Goal: Transaction & Acquisition: Purchase product/service

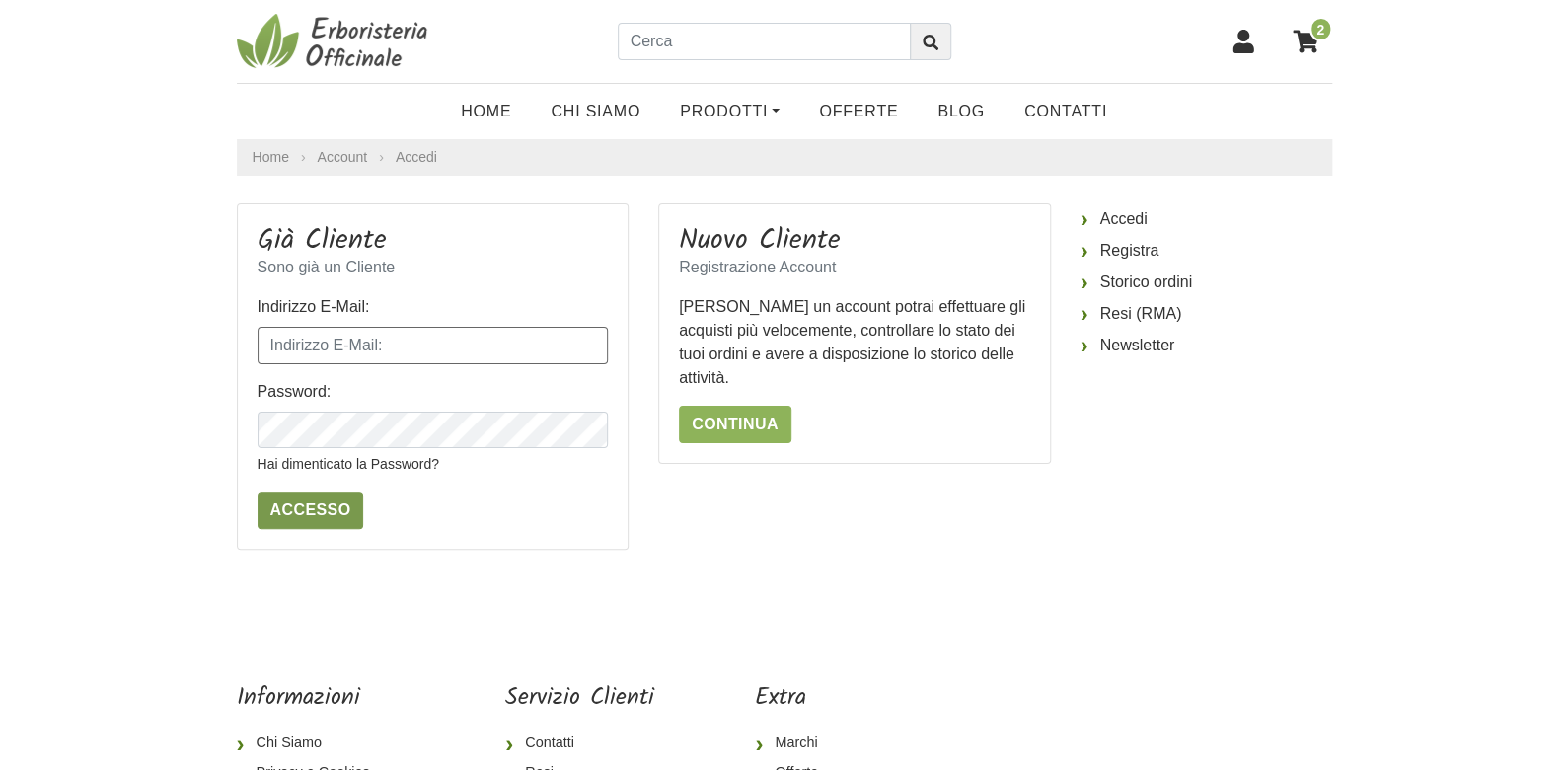
type input "alcollacchioni@gmail.com"
click at [315, 506] on input "Accesso" at bounding box center [311, 511] width 107 height 38
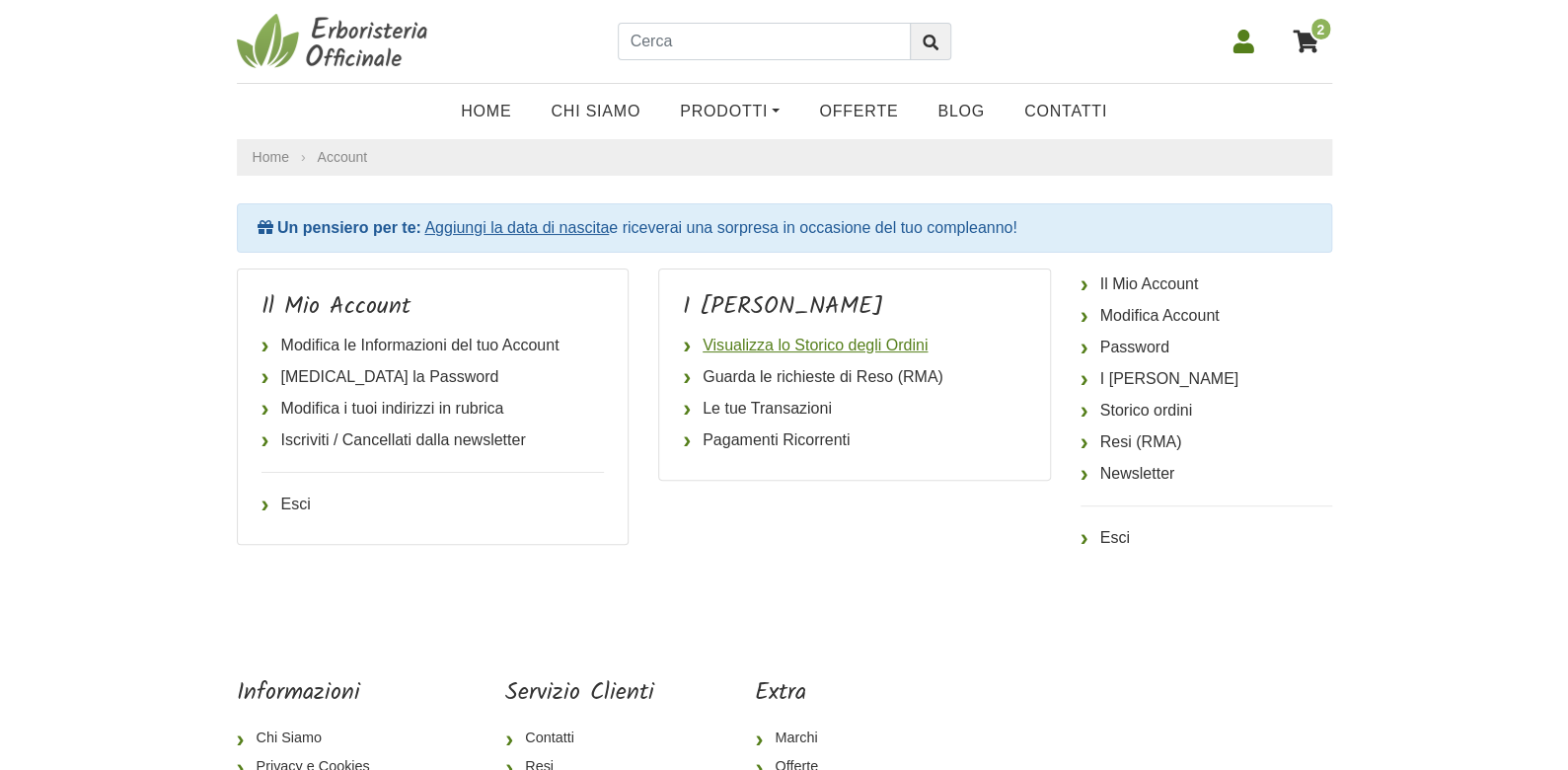
click at [725, 348] on link "Visualizza lo Storico degli Ordini" at bounding box center [854, 346] width 344 height 32
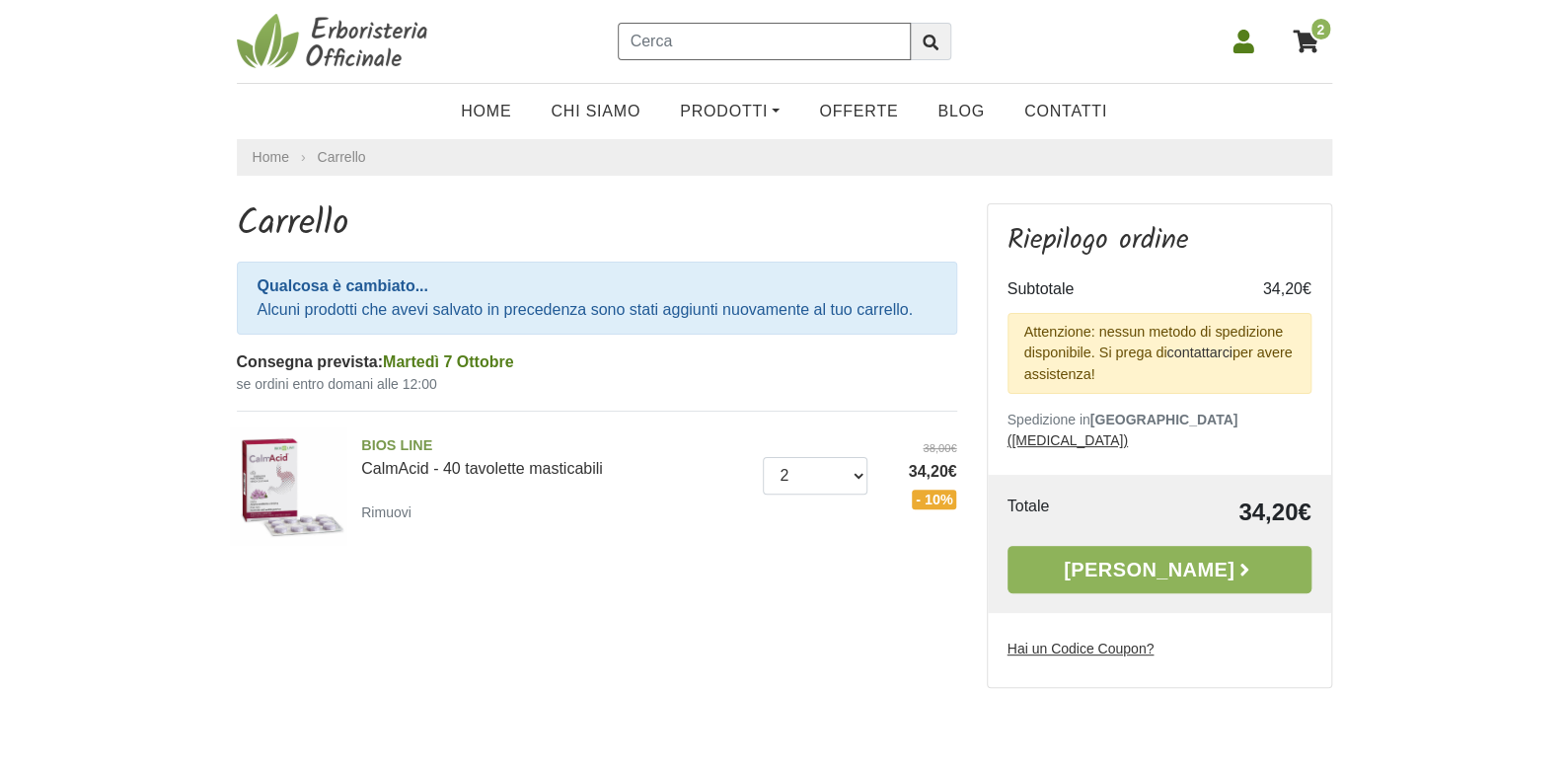
click at [680, 43] on input "text" at bounding box center [764, 42] width 293 height 38
type input "tlibera"
click at [925, 43] on icon "submit" at bounding box center [930, 43] width 16 height 16
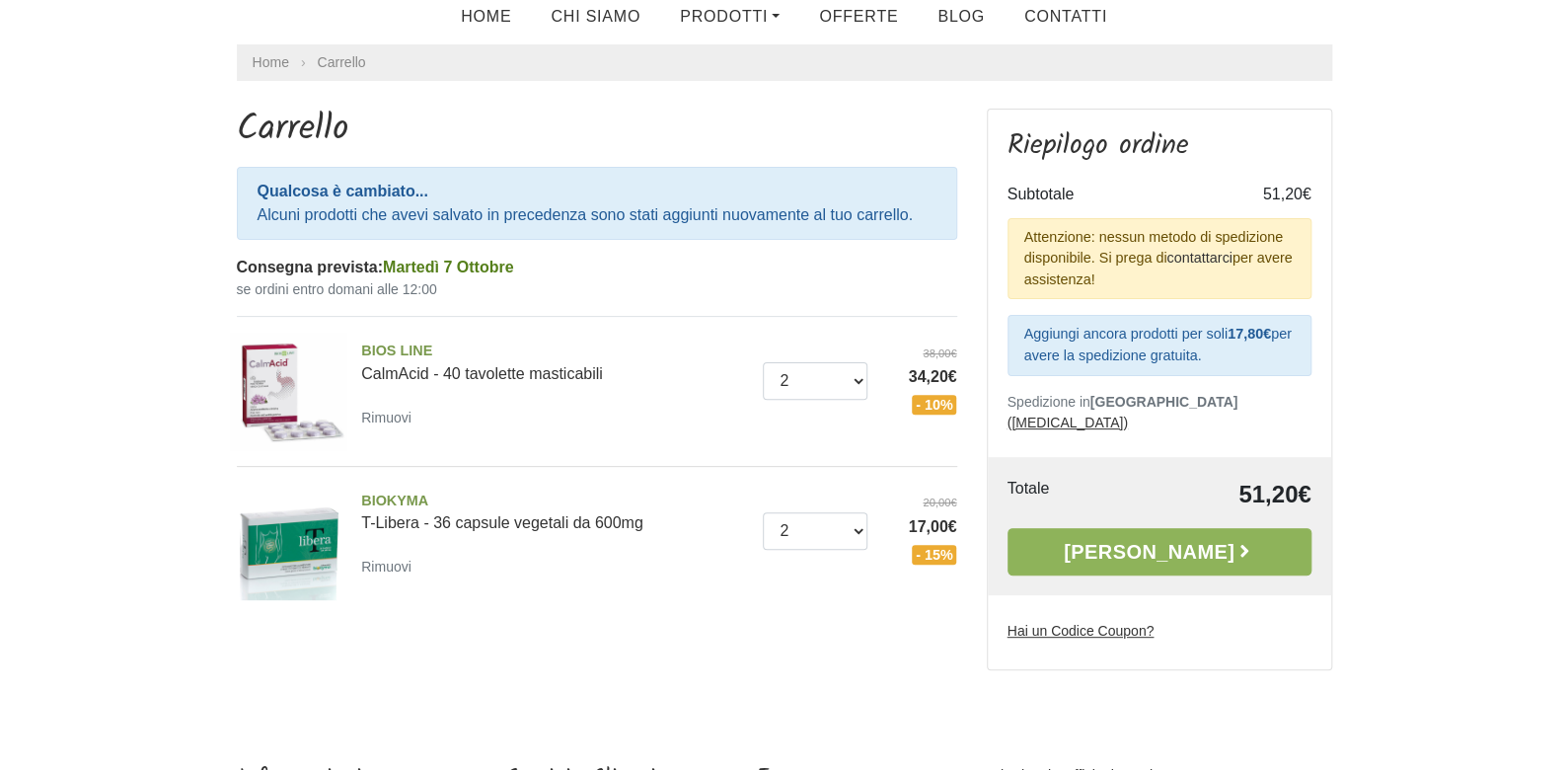
scroll to position [99, 0]
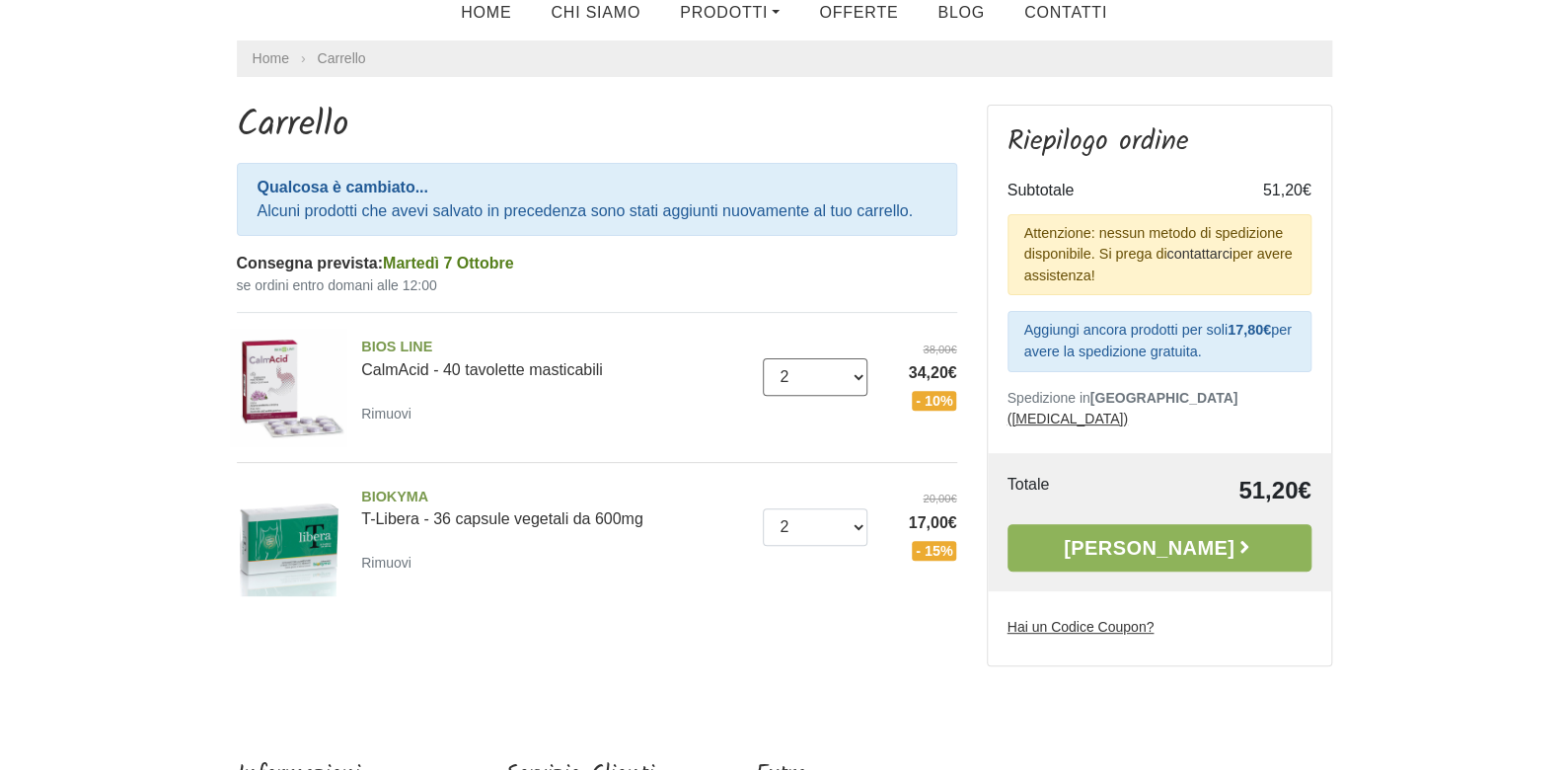
click at [859, 374] on select "0 (Rimuovi) 1 2 3 4 5 6" at bounding box center [814, 377] width 105 height 38
select select "3"
click at [763, 358] on select "0 (Rimuovi) 1 2 3 4 5 6" at bounding box center [814, 377] width 105 height 38
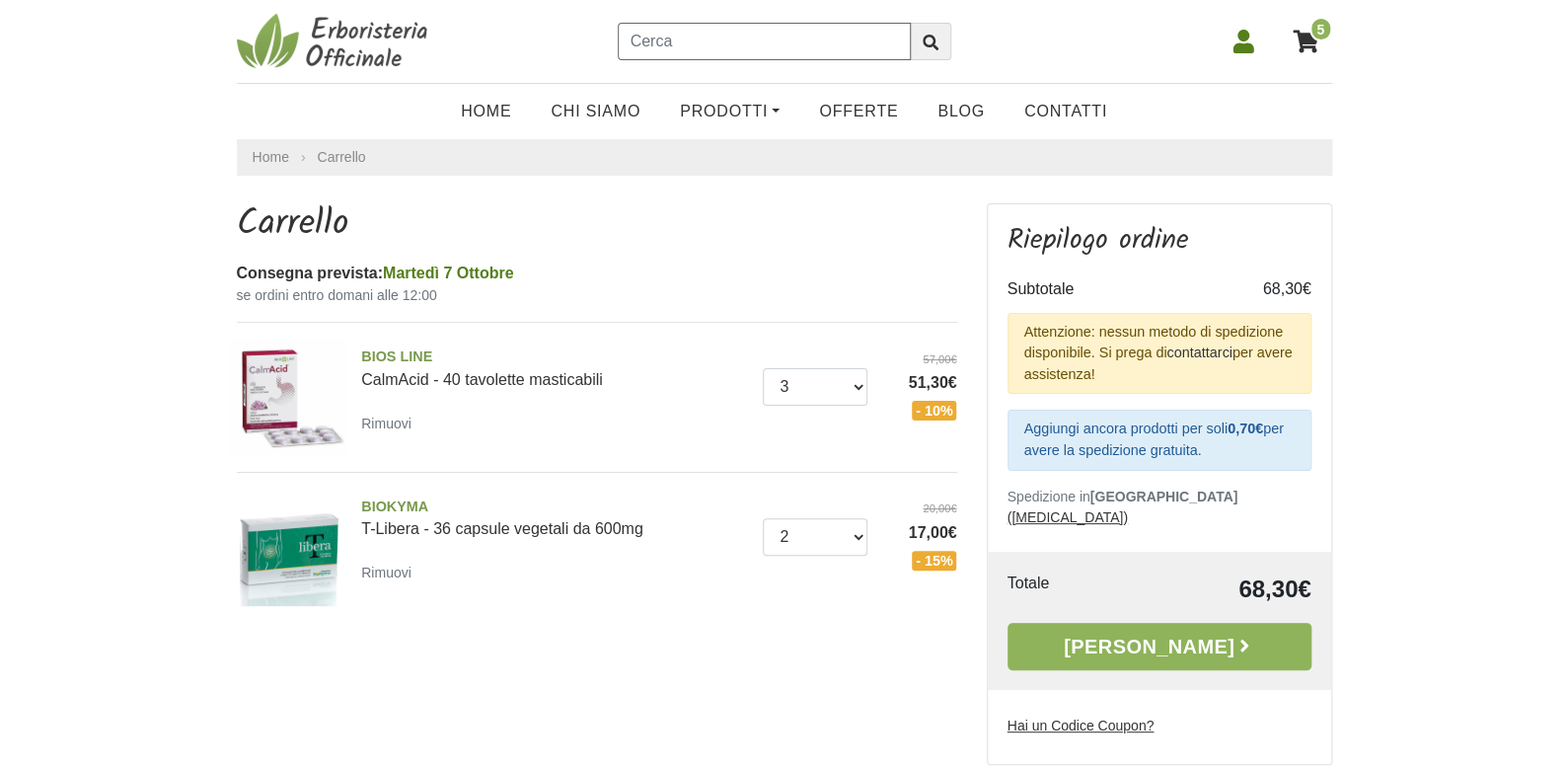
click at [762, 48] on input "text" at bounding box center [764, 42] width 293 height 38
type input "propoli spray"
click at [927, 49] on icon "submit" at bounding box center [930, 43] width 16 height 16
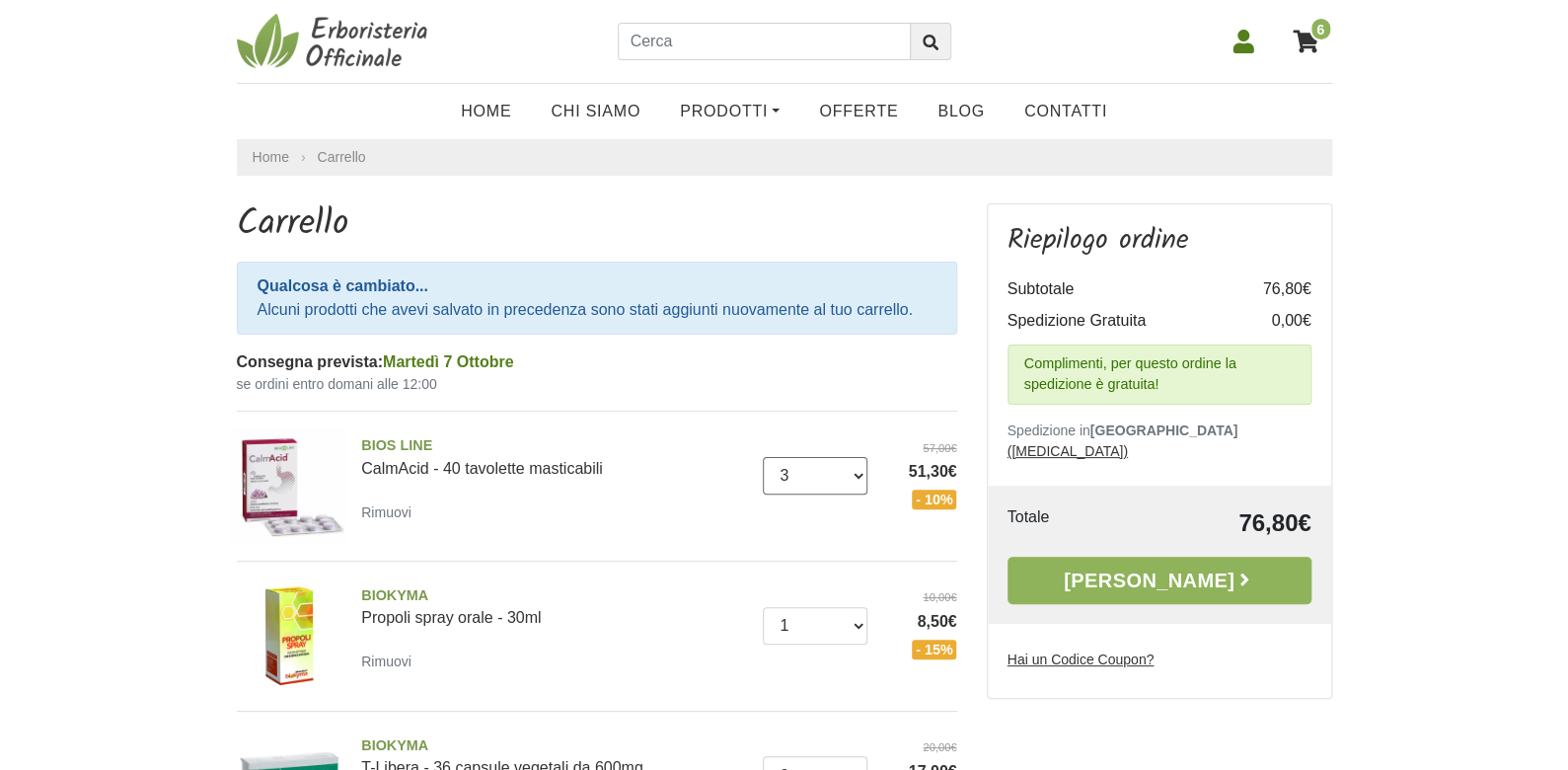
click at [860, 475] on select "0 (Rimuovi) 1 2 3 4 5 6" at bounding box center [814, 476] width 105 height 38
select select "2"
click at [763, 457] on select "0 (Rimuovi) 1 2 3 4 5 6" at bounding box center [814, 476] width 105 height 38
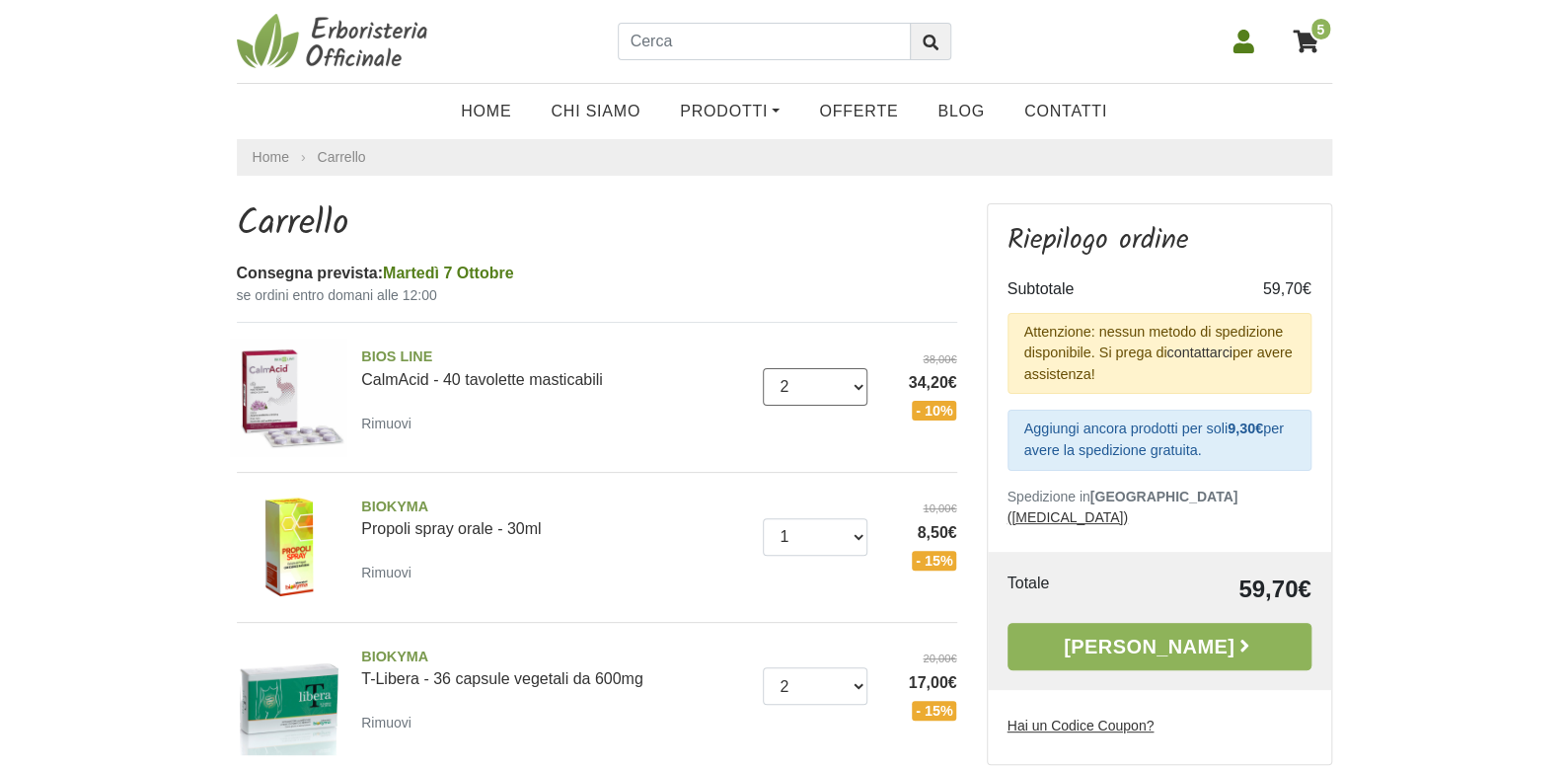
click at [857, 380] on select "0 (Rimuovi) 1 2 3 4 5 6" at bounding box center [814, 387] width 105 height 38
select select "3"
click at [763, 368] on select "0 (Rimuovi) 1 2 3 4 5 6" at bounding box center [814, 387] width 105 height 38
click at [733, 429] on div "BIOS LINE CalmAcid - 40 tavolette masticabili Rimuovi" at bounding box center [555, 391] width 417 height 89
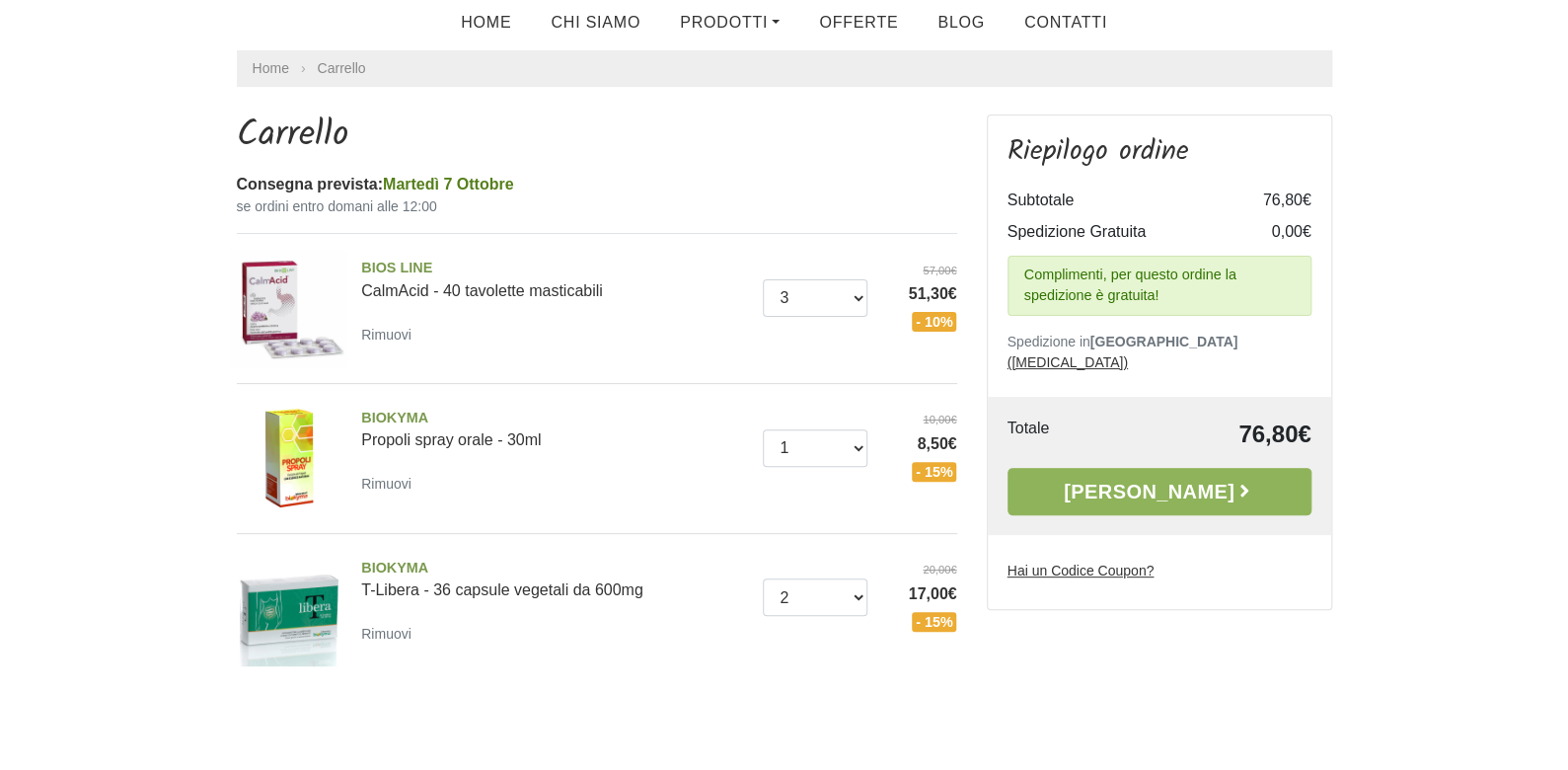
click at [1116, 563] on u "Hai un Codice Coupon?" at bounding box center [1080, 571] width 147 height 16
click at [0, 0] on input "Hai un Codice Coupon?" at bounding box center [0, 0] width 0 height 0
type input "MENOCINQUE"
click at [1292, 599] on icon "button" at bounding box center [1291, 607] width 16 height 16
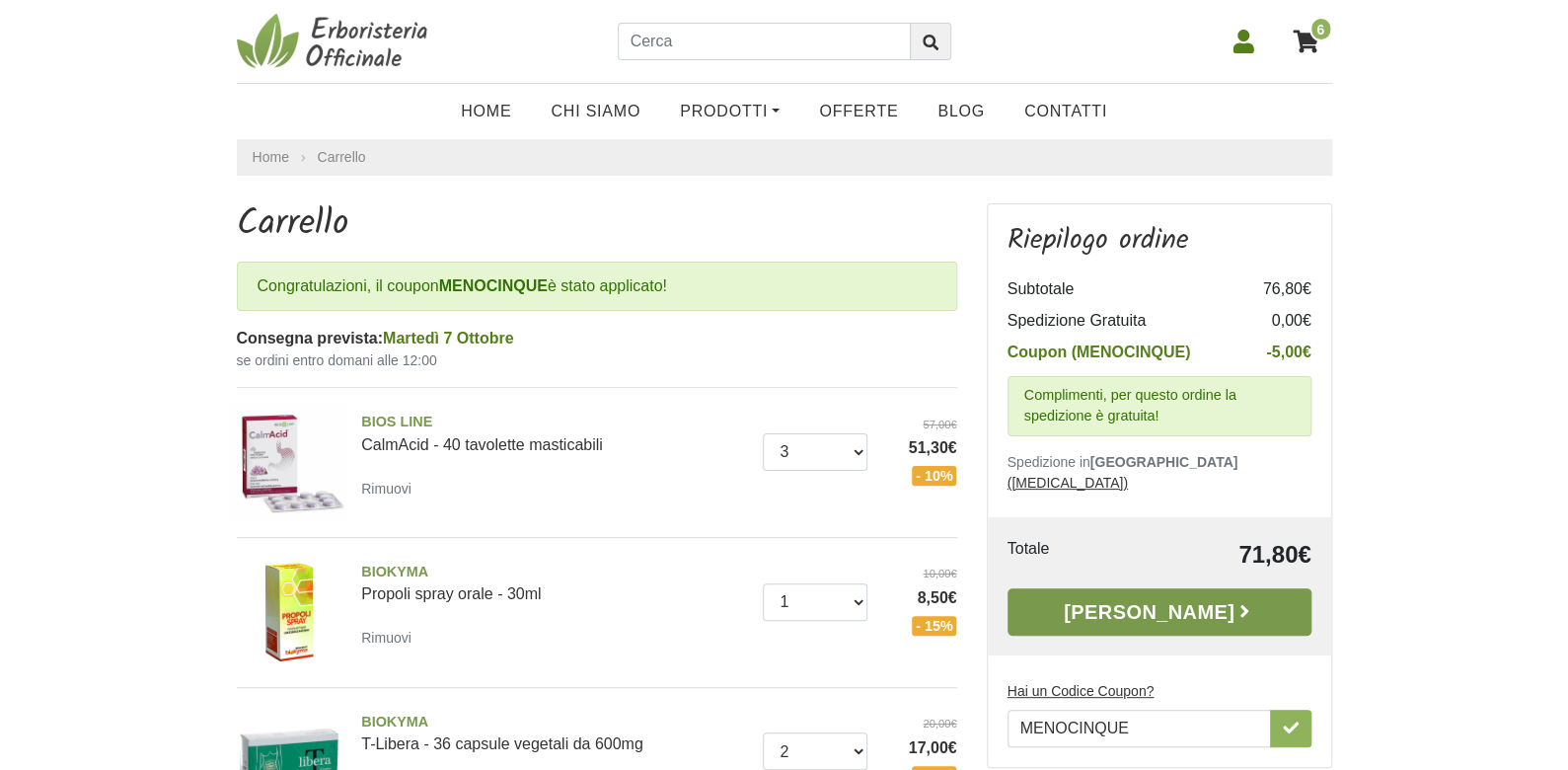
click at [1156, 595] on link "Alla Cassa" at bounding box center [1159, 611] width 304 height 47
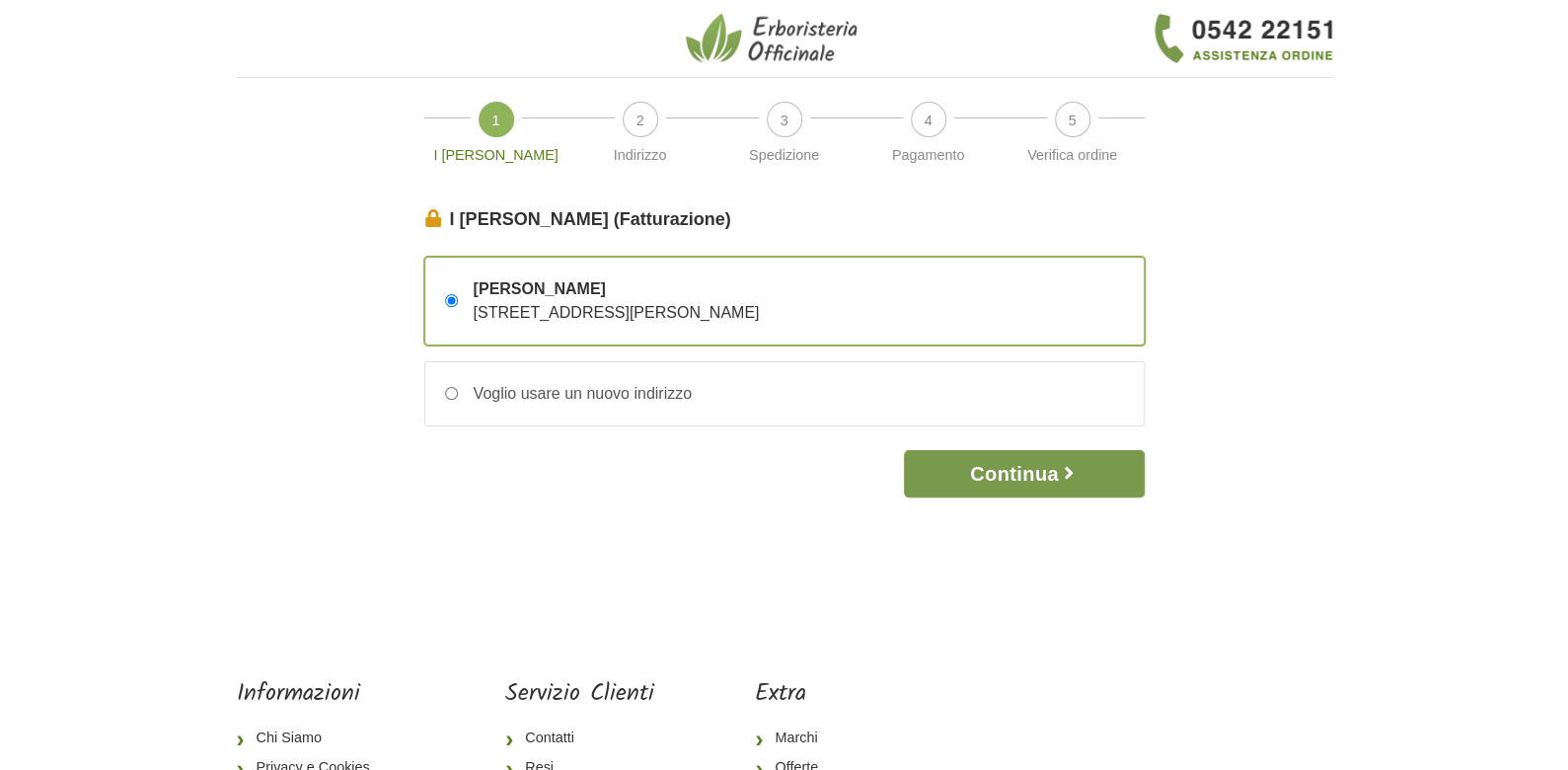
click at [1016, 468] on button "Continua" at bounding box center [1023, 473] width 240 height 47
click at [1016, 473] on button "Continua" at bounding box center [1023, 473] width 240 height 47
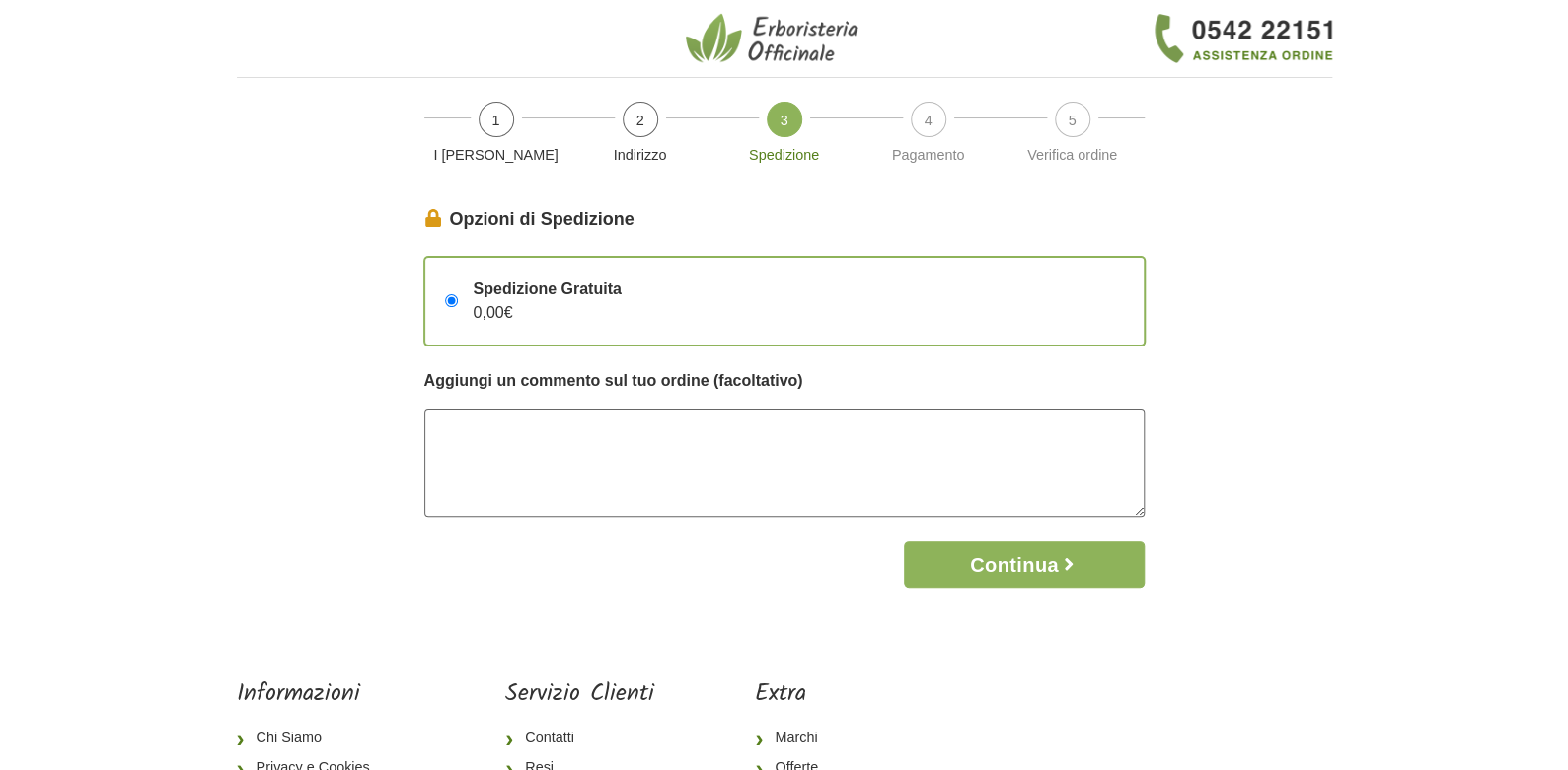
click at [644, 437] on textarea at bounding box center [784, 463] width 721 height 109
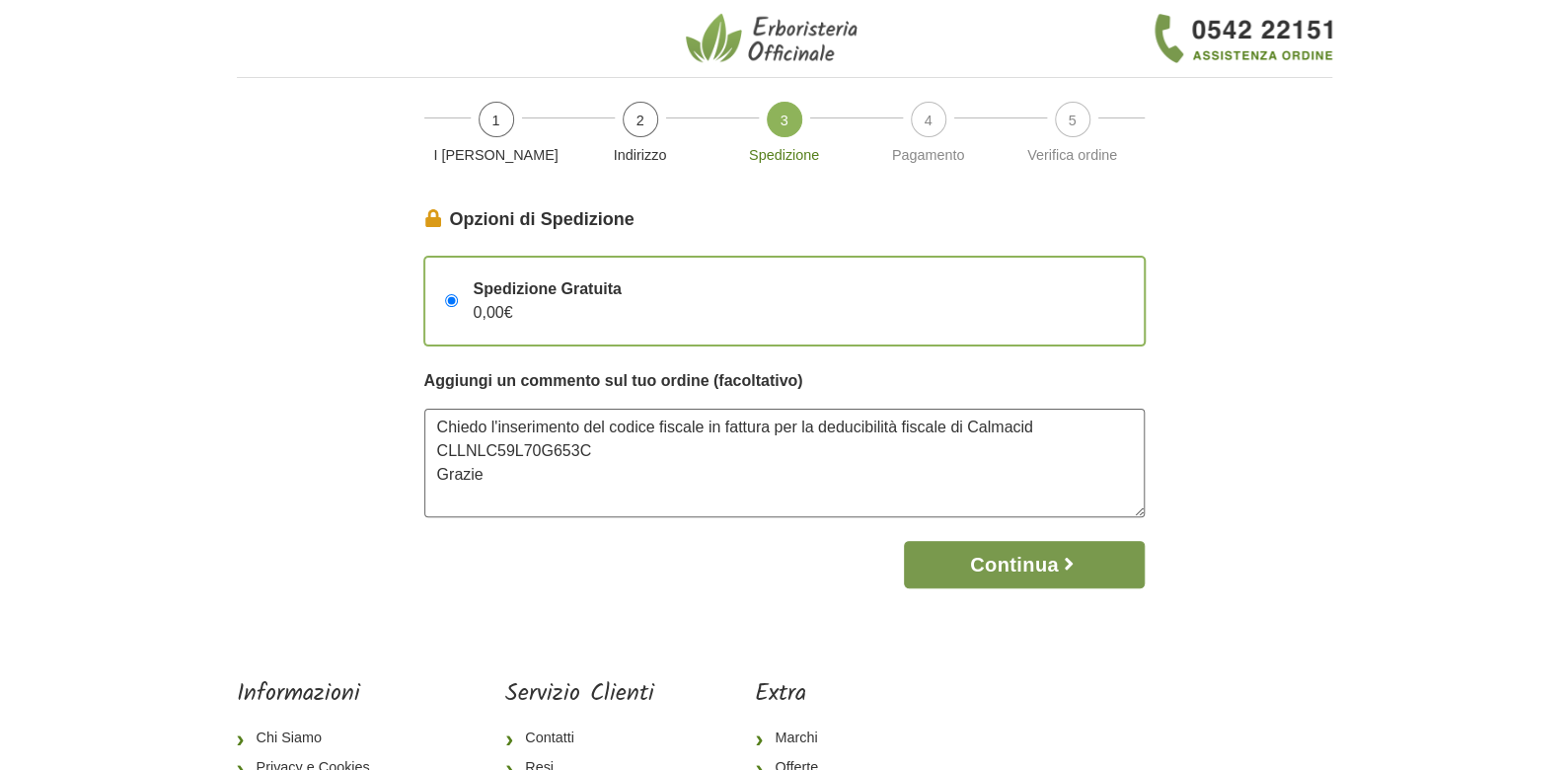
type textarea "Chiedo l'inserimento del codice fiscale in fattura per la deducibilità fiscale …"
click at [993, 567] on button "Continua" at bounding box center [1023, 564] width 240 height 47
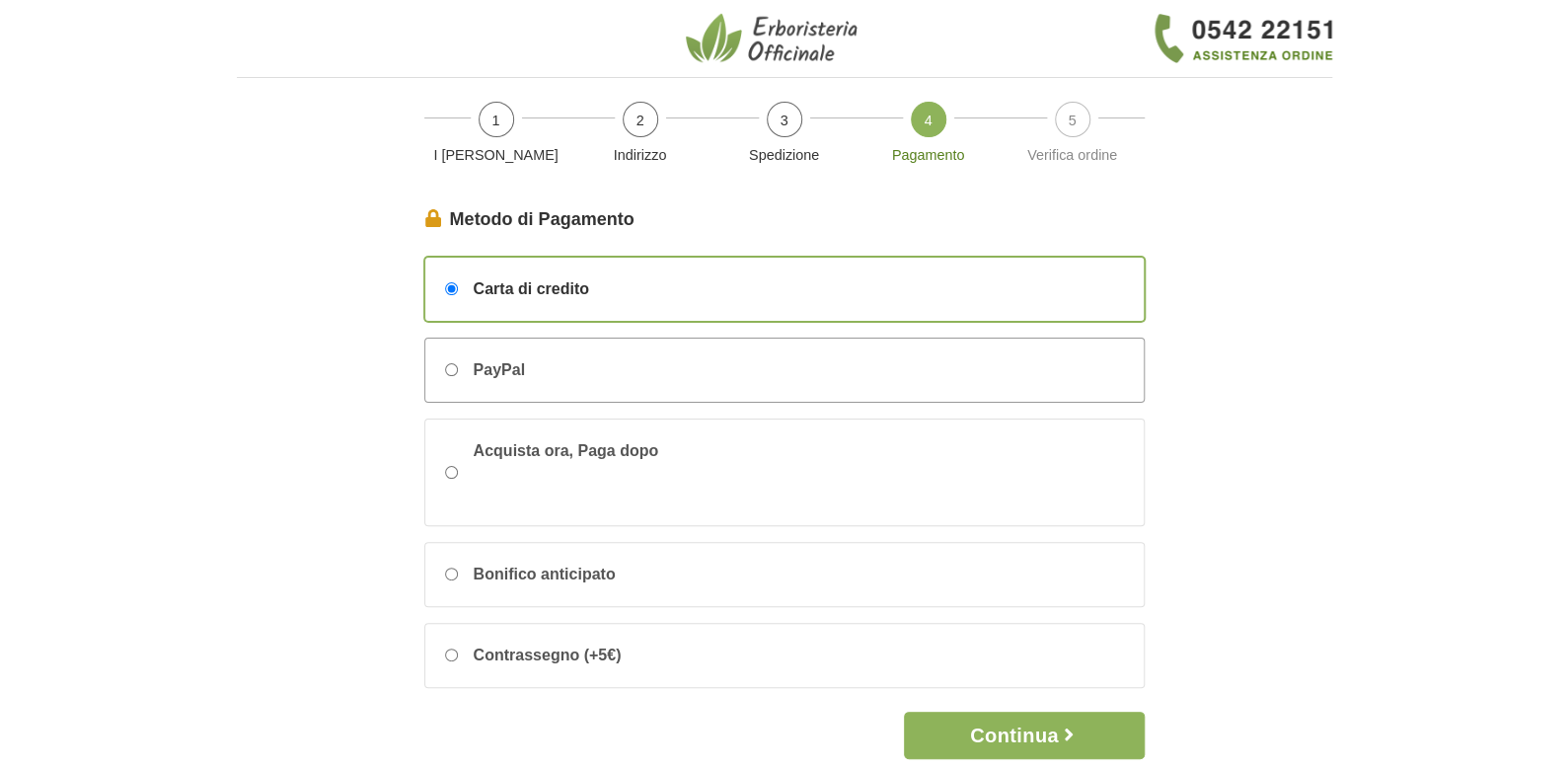
click at [445, 368] on input "PayPal" at bounding box center [451, 369] width 13 height 13
radio input "true"
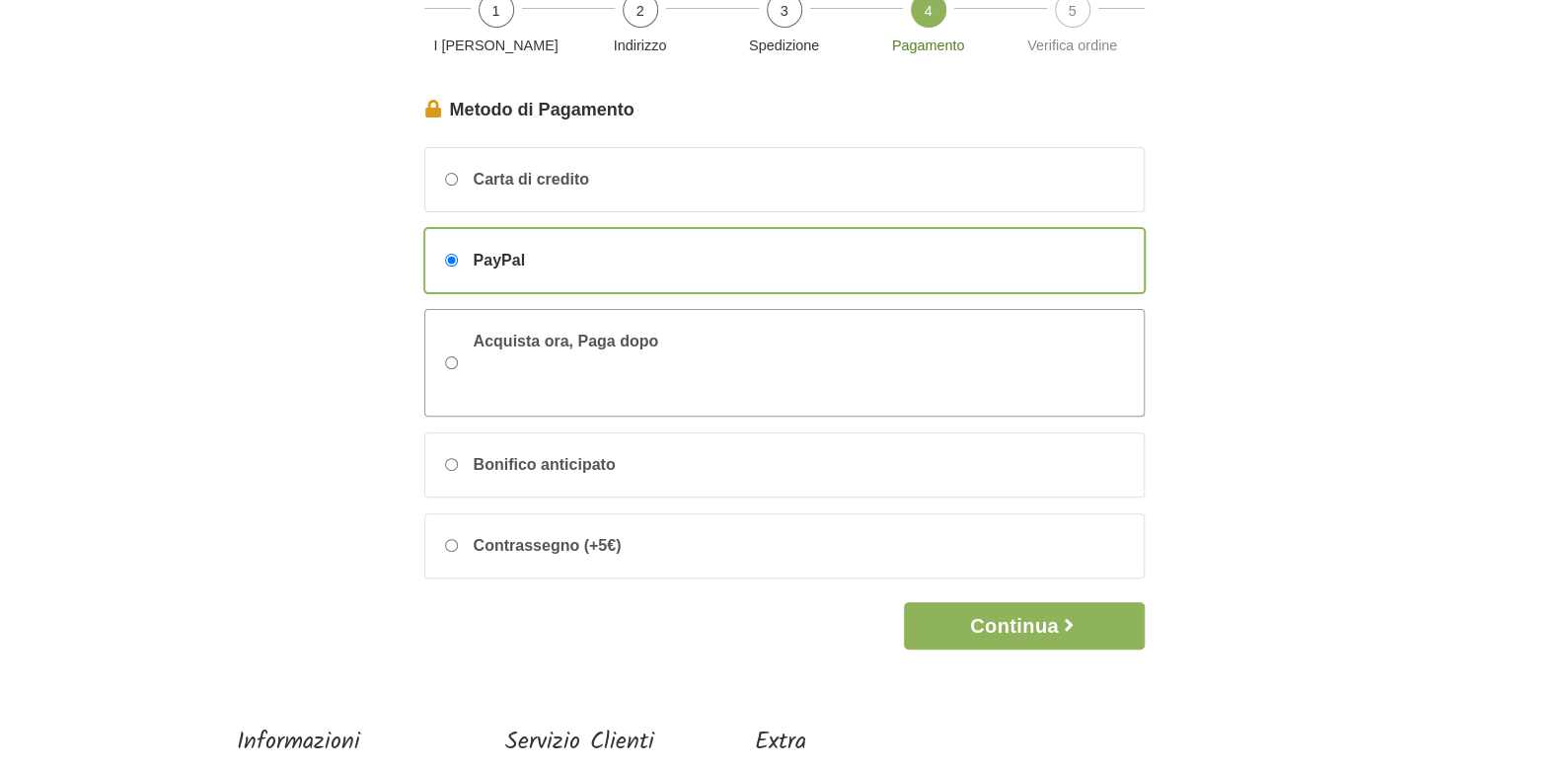
scroll to position [197, 0]
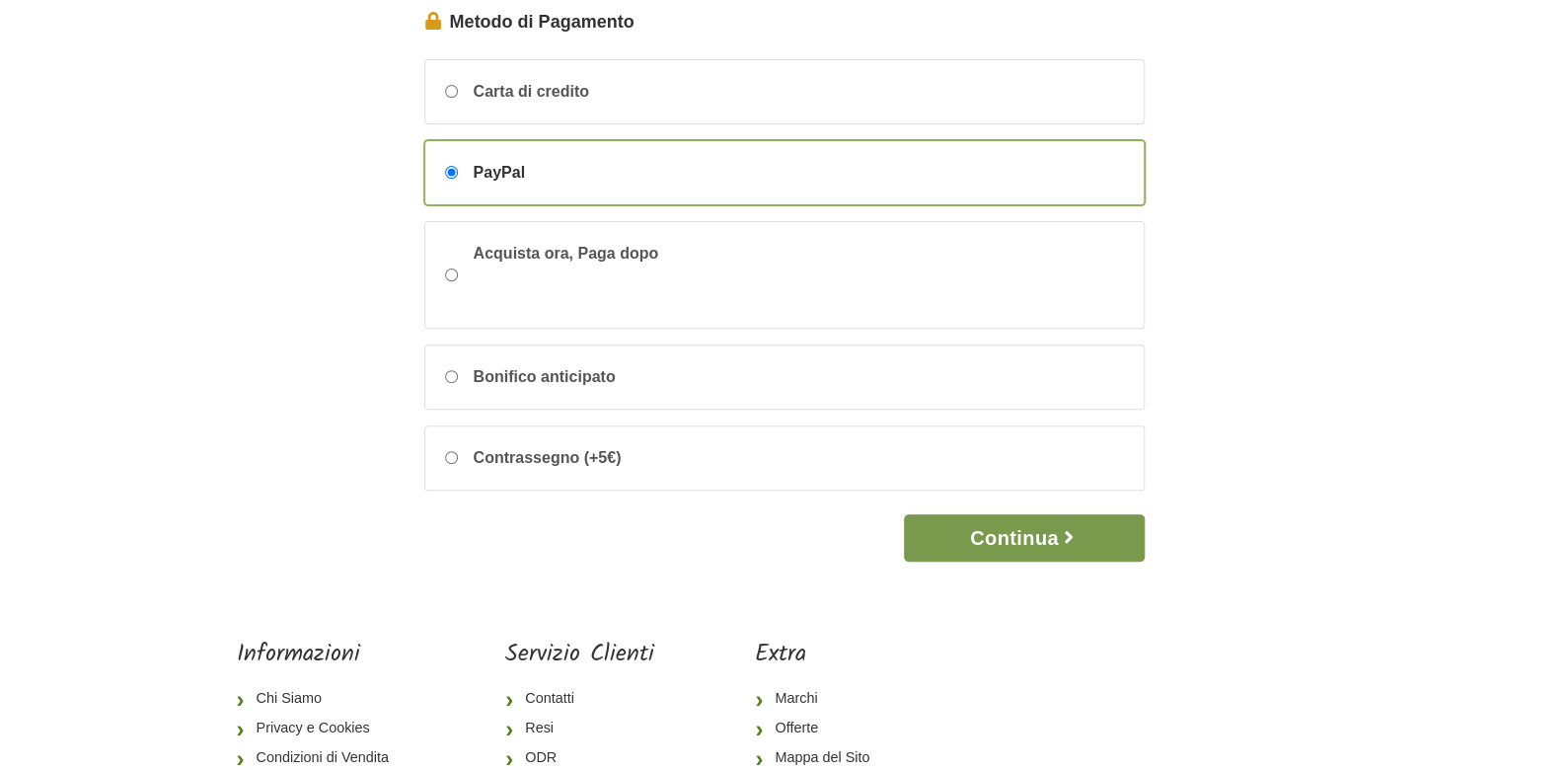
click at [1018, 535] on button "Continua" at bounding box center [1023, 537] width 240 height 47
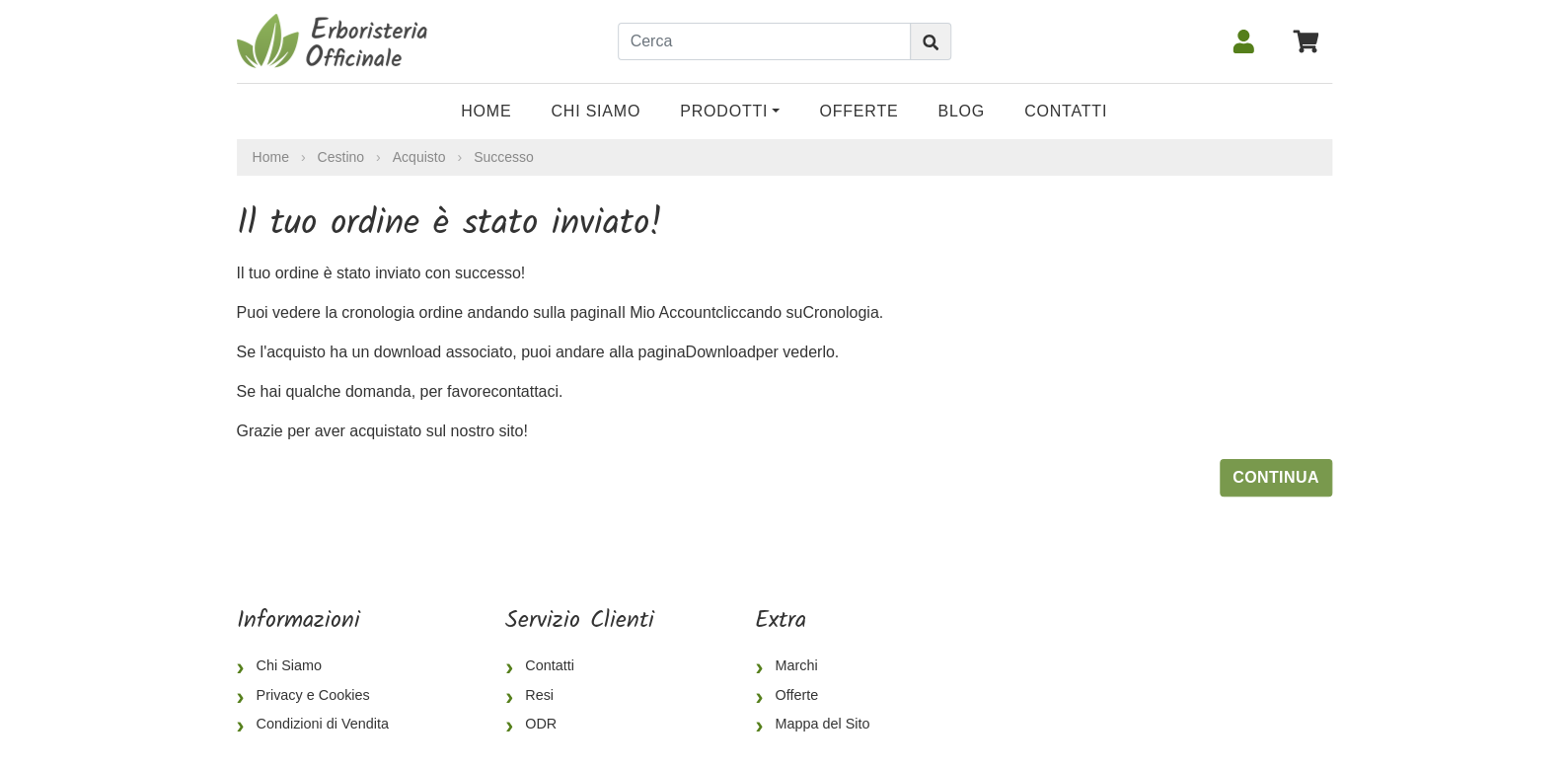
click at [1283, 479] on link "Continua" at bounding box center [1275, 478] width 113 height 38
